Goal: Transaction & Acquisition: Purchase product/service

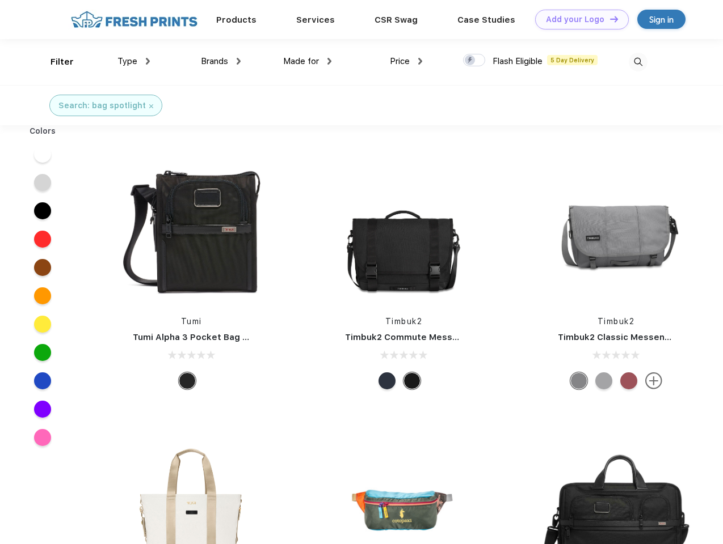
scroll to position [1, 0]
click at [577, 19] on link "Add your Logo Design Tool" at bounding box center [582, 20] width 94 height 20
click at [0, 0] on div "Design Tool" at bounding box center [0, 0] width 0 height 0
click at [609, 19] on link "Add your Logo Design Tool" at bounding box center [582, 20] width 94 height 20
click at [54, 62] on div "Filter" at bounding box center [61, 62] width 23 height 13
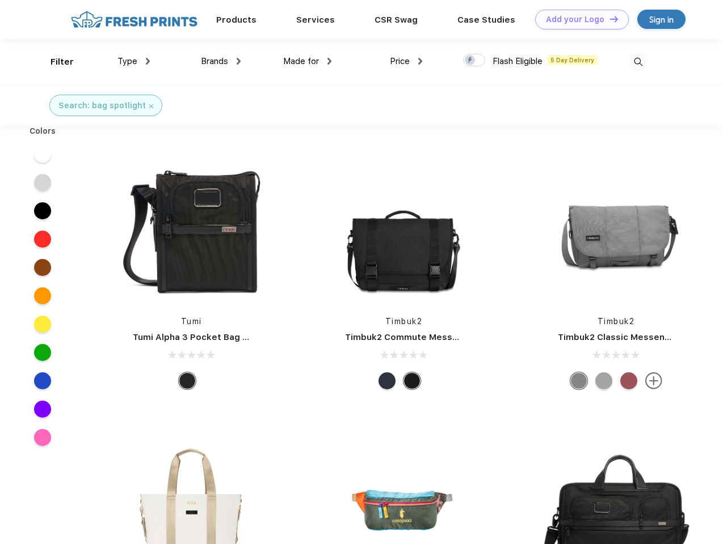
click at [134, 61] on span "Type" at bounding box center [127, 61] width 20 height 10
click at [221, 61] on span "Brands" at bounding box center [214, 61] width 27 height 10
click at [307, 61] on span "Made for" at bounding box center [301, 61] width 36 height 10
click at [406, 61] on span "Price" at bounding box center [400, 61] width 20 height 10
click at [474, 61] on div at bounding box center [474, 60] width 22 height 12
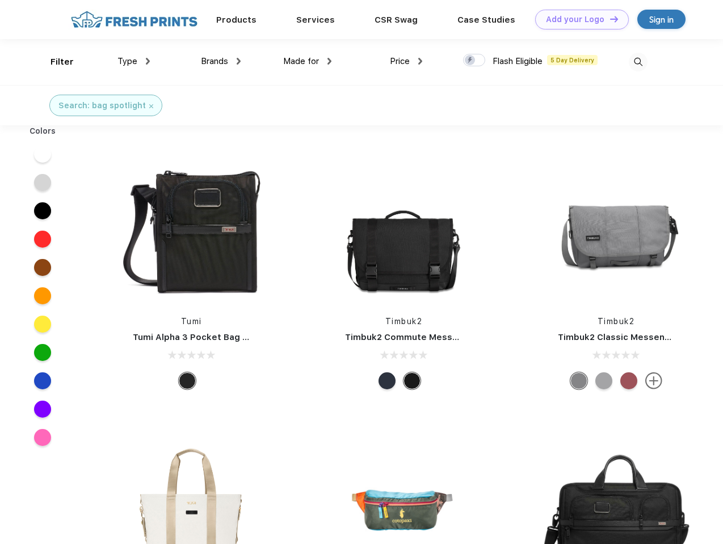
click at [470, 61] on input "checkbox" at bounding box center [466, 56] width 7 height 7
click at [637, 62] on img at bounding box center [637, 62] width 19 height 19
